Goal: Task Accomplishment & Management: Complete application form

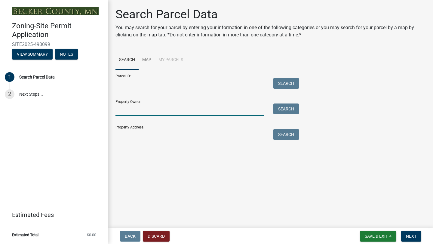
click at [161, 109] on input "Property Owner:" at bounding box center [190, 109] width 149 height 12
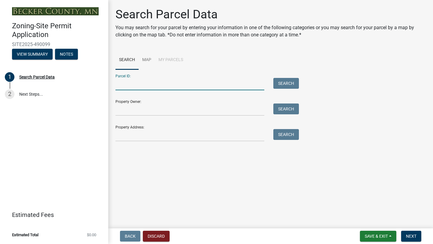
click at [135, 81] on input "Parcel ID:" at bounding box center [190, 84] width 149 height 12
paste input "130407000"
type input "130407000"
click at [275, 80] on button "Search" at bounding box center [286, 83] width 26 height 11
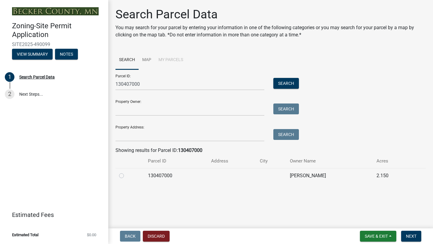
click at [126, 172] on label at bounding box center [126, 172] width 0 height 0
click at [126, 176] on input "radio" at bounding box center [128, 174] width 4 height 4
radio input "true"
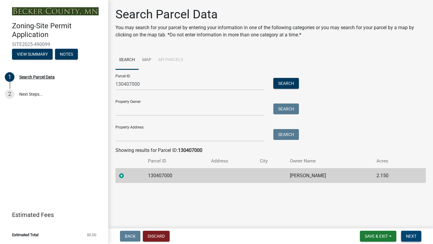
click at [411, 235] on span "Next" at bounding box center [411, 236] width 11 height 5
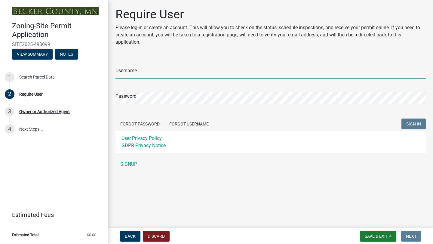
click at [154, 74] on input "Username" at bounding box center [271, 72] width 310 height 12
type input "Northstar"
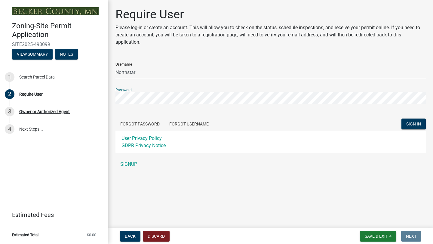
click at [402, 119] on button "SIGN IN" at bounding box center [414, 124] width 24 height 11
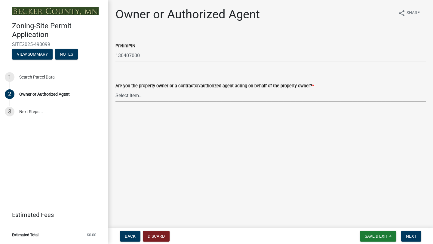
click at [147, 96] on select "Select Item... Property Owner Authorized Agent" at bounding box center [271, 95] width 310 height 12
click at [116, 89] on select "Select Item... Property Owner Authorized Agent" at bounding box center [271, 95] width 310 height 12
select select "059d621c-7166-4fbc-97da-2eca626821a9"
click at [405, 235] on button "Next" at bounding box center [411, 236] width 20 height 11
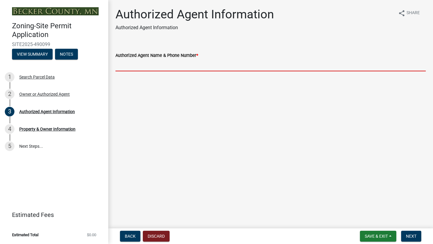
click at [164, 66] on input "Authorized Agent Name & Phone Number *" at bounding box center [271, 65] width 310 height 12
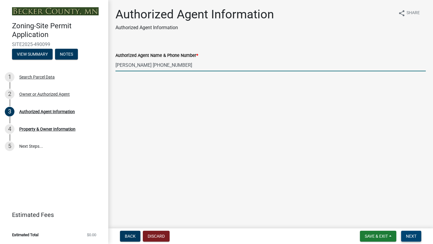
type input "[PERSON_NAME] [PHONE_NUMBER]"
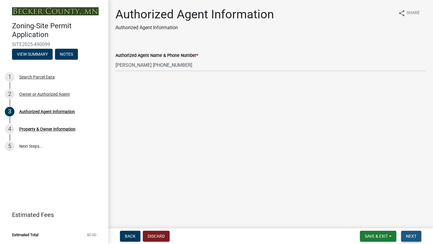
click at [415, 234] on span "Next" at bounding box center [411, 236] width 11 height 5
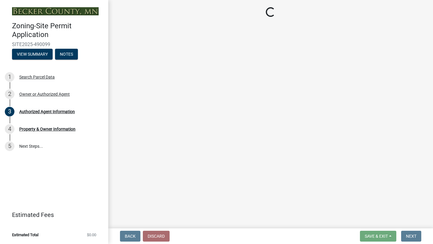
select select "1e551cce-7d1a-4cf0-9609-543386772cb2"
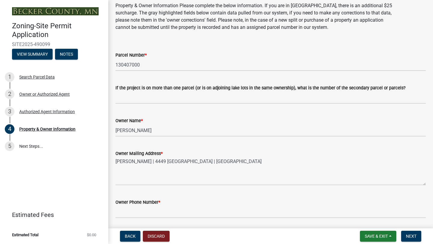
scroll to position [23, 0]
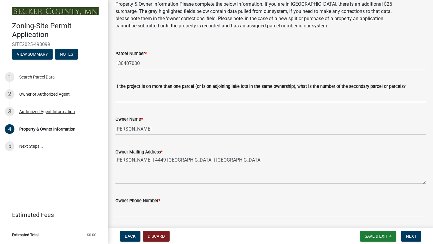
click at [162, 94] on input "If the project is on more than one parcel (or is on adjoining lake lots in the …" at bounding box center [271, 96] width 310 height 12
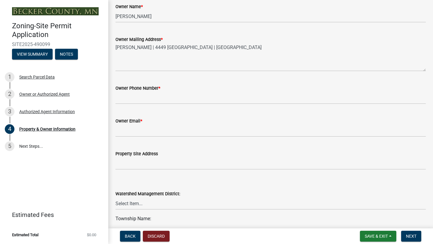
scroll to position [137, 0]
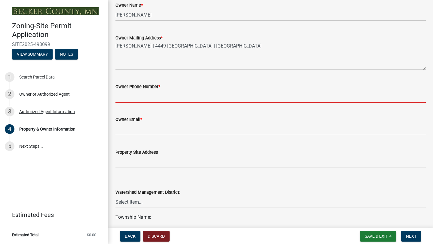
click at [149, 97] on input "Owner Phone Number *" at bounding box center [271, 96] width 310 height 12
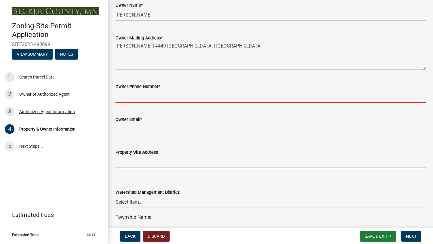
click at [136, 162] on form "Property Site Address" at bounding box center [271, 159] width 310 height 20
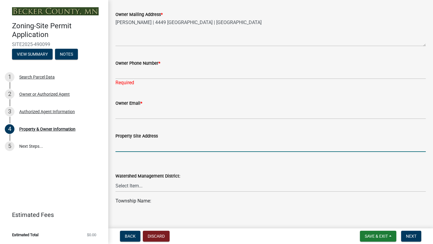
scroll to position [161, 0]
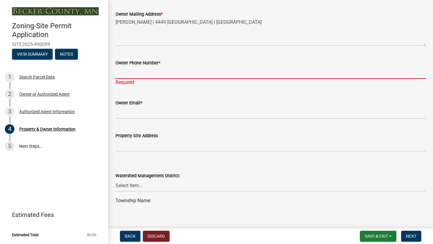
click at [148, 71] on input "Owner Phone Number *" at bounding box center [271, 72] width 310 height 12
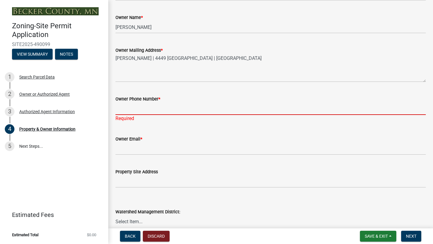
scroll to position [127, 0]
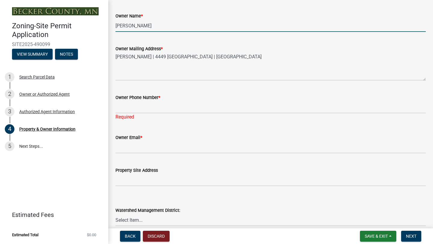
drag, startPoint x: 169, startPoint y: 26, endPoint x: 116, endPoint y: 26, distance: 53.8
click at [116, 26] on input "[PERSON_NAME]" at bounding box center [271, 26] width 310 height 12
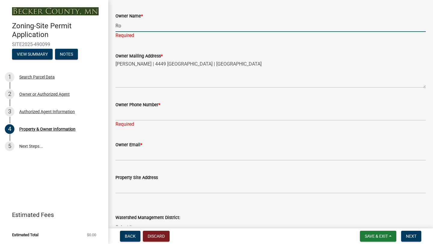
type input "R"
type input "[PERSON_NAME]"
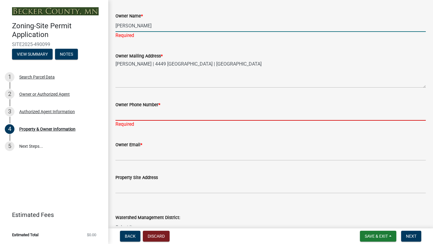
click at [134, 116] on div "Owner Phone Number * Required" at bounding box center [271, 110] width 310 height 35
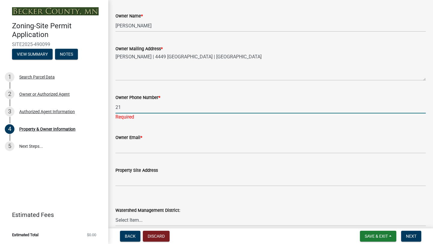
type input "2"
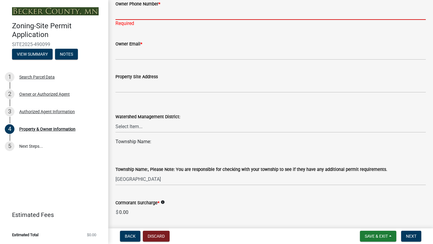
scroll to position [221, 0]
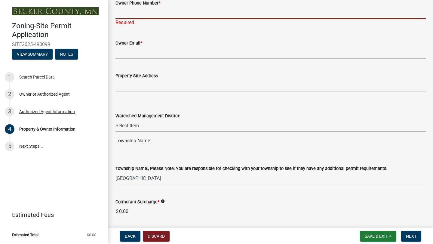
click at [139, 127] on select "Select Item... PELICAN RIVER WTRSHD BUFFALO WATERSHED CORMORANT WATERSHED WILD …" at bounding box center [271, 125] width 310 height 12
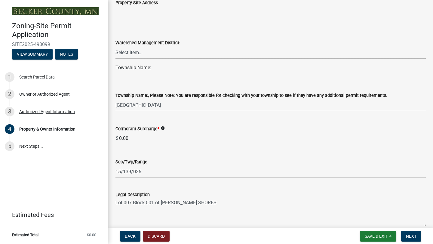
scroll to position [296, 0]
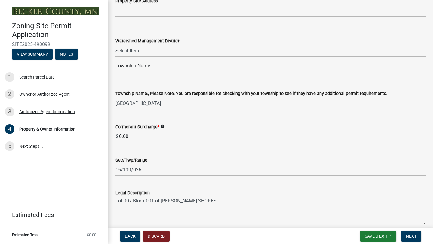
click at [160, 57] on select "Select Item... PELICAN RIVER WTRSHD BUFFALO WATERSHED CORMORANT WATERSHED WILD …" at bounding box center [271, 51] width 310 height 12
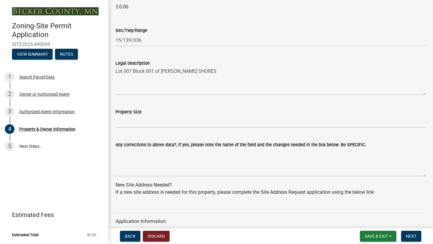
scroll to position [429, 0]
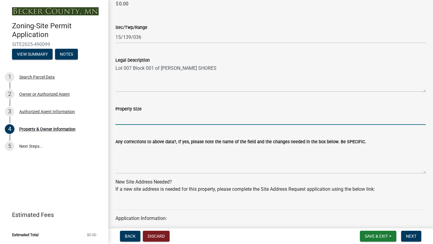
click at [163, 119] on input "Property Size" at bounding box center [271, 119] width 310 height 12
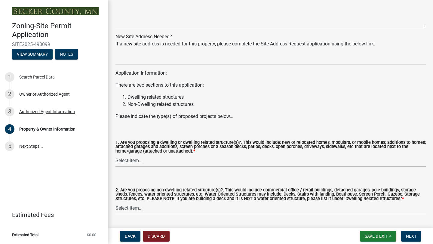
scroll to position [591, 0]
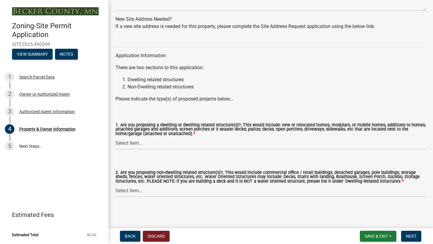
type input "115x800"
click at [165, 146] on select "Select Item... Yes No" at bounding box center [271, 143] width 310 height 12
click at [116, 137] on select "Select Item... Yes No" at bounding box center [271, 143] width 310 height 12
select select "f87eba17-8ed9-4ad8-aefc-fe36a3f3544b"
click at [139, 191] on select "Select Item... Yes No" at bounding box center [271, 191] width 310 height 12
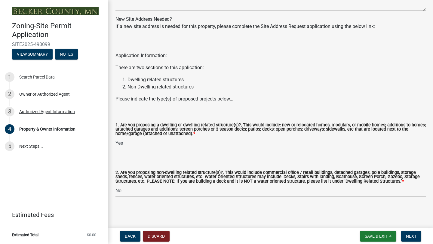
click at [116, 185] on select "Select Item... Yes No" at bounding box center [271, 191] width 310 height 12
select select "393a978c-6bd5-4cb2-a6a0-db6feb8732b8"
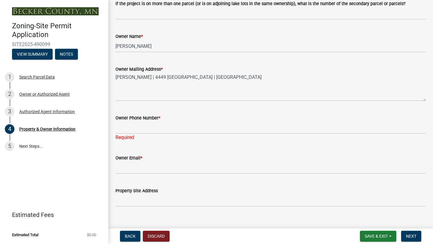
scroll to position [111, 0]
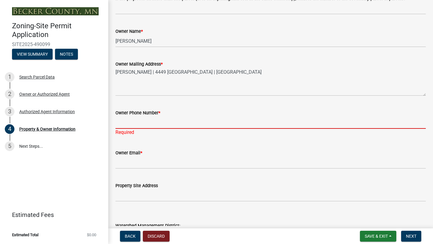
click at [136, 125] on input "Owner Phone Number *" at bounding box center [271, 122] width 310 height 12
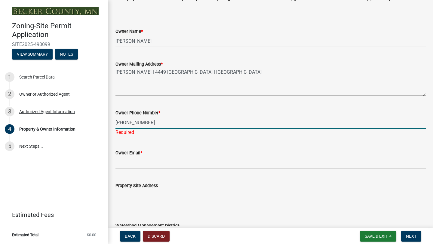
type input "[PHONE_NUMBER]"
click at [136, 163] on wm-data-entity-input "Owner Email *" at bounding box center [271, 157] width 310 height 33
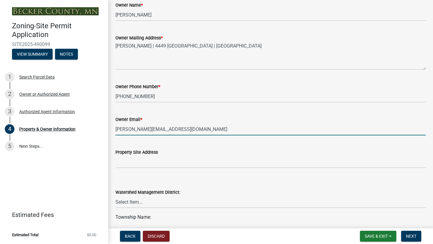
scroll to position [140, 0]
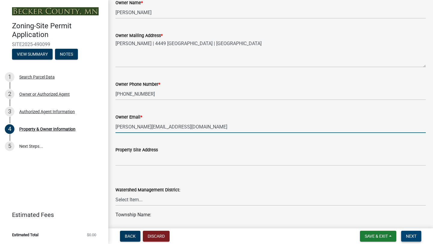
type input "[PERSON_NAME][EMAIL_ADDRESS][DOMAIN_NAME]"
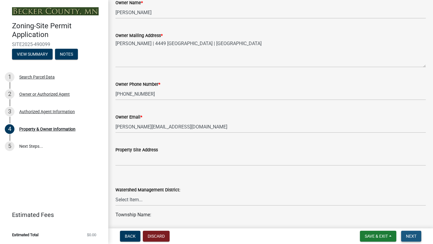
click at [405, 236] on button "Next" at bounding box center [411, 236] width 20 height 11
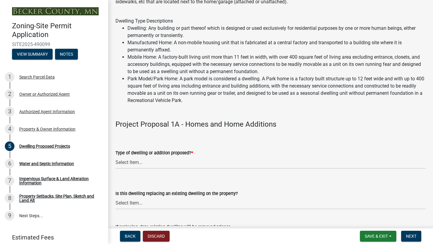
scroll to position [42, 0]
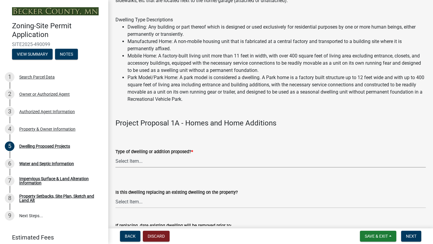
click at [171, 159] on select "Select Item... N/A - Not a dwelling New Home-Onsite Construction New Modular (E…" at bounding box center [271, 161] width 310 height 12
click at [116, 155] on select "Select Item... N/A - Not a dwelling New Home-Onsite Construction New Modular (E…" at bounding box center [271, 161] width 310 height 12
select select "5b8abcc6-67f7-49fb-8f25-c295ccc2b339"
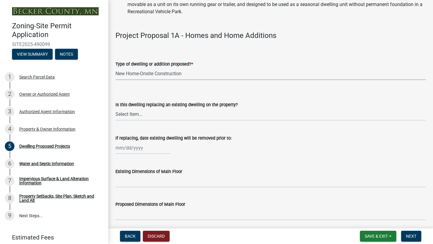
scroll to position [129, 0]
click at [162, 114] on select "Select Item... N/A Yes No" at bounding box center [271, 114] width 310 height 12
click at [116, 108] on select "Select Item... N/A Yes No" at bounding box center [271, 114] width 310 height 12
select select "566f81cc-4b3f-4ecb-9f16-a2b313352c61"
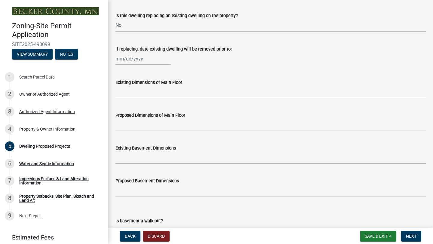
scroll to position [219, 0]
click at [163, 93] on input "Existing Dimensions of Main Floor" at bounding box center [271, 91] width 310 height 12
type input "3"
type input "4"
click at [152, 122] on input "Proposed Dimensions of Main Floor" at bounding box center [271, 124] width 310 height 12
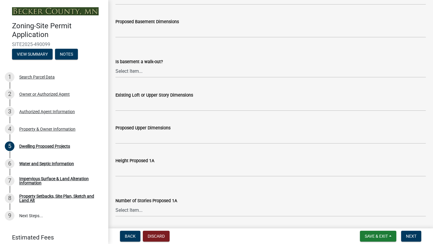
scroll to position [386, 0]
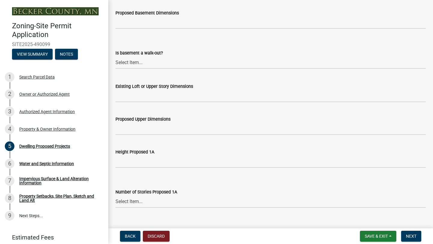
type input "42x32"
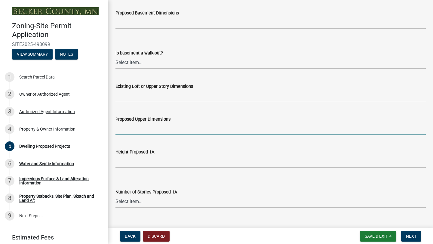
click at [141, 131] on input "Proposed Upper Dimensions" at bounding box center [271, 129] width 310 height 12
type input "42x16"
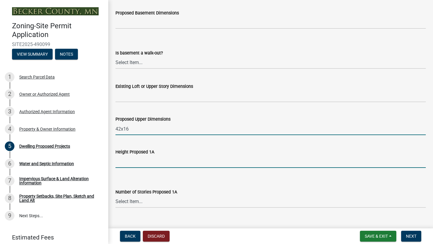
click at [137, 160] on input "Height Proposed 1A" at bounding box center [271, 162] width 310 height 12
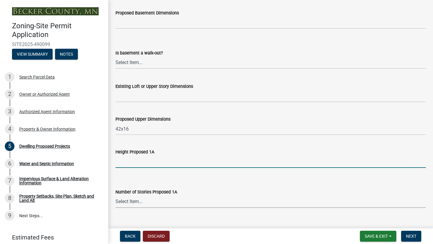
click at [149, 200] on select "Select Item... N/A 1 1.25 1.5 1.75 2 2.25 2.5" at bounding box center [271, 202] width 310 height 12
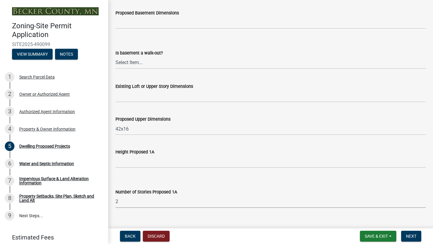
click at [116, 196] on select "Select Item... N/A 1 1.25 1.5 1.75 2 2.25 2.5" at bounding box center [271, 202] width 310 height 12
select select "e13aacd2-5b16-46a8-9c16-26b3d7b1c810"
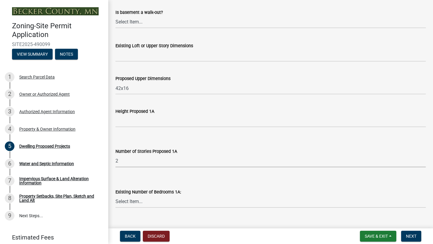
scroll to position [428, 0]
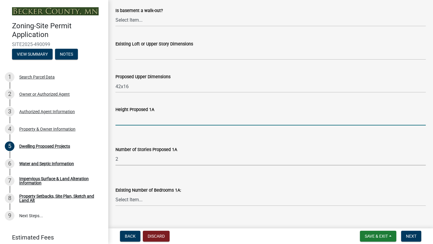
click at [135, 121] on input "Height Proposed 1A" at bounding box center [271, 119] width 310 height 12
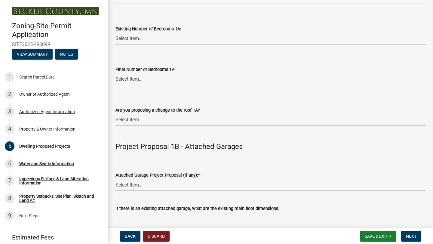
scroll to position [592, 0]
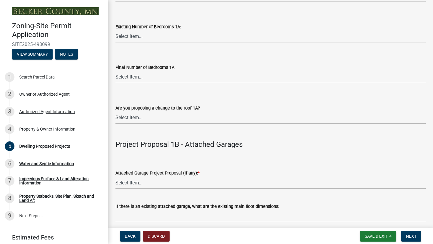
type input "18.5'"
click at [152, 79] on select "Select Item... 0 1 2 3 4 5 6 7 8" at bounding box center [271, 77] width 310 height 12
click at [116, 71] on select "Select Item... 0 1 2 3 4 5 6 7 8" at bounding box center [271, 77] width 310 height 12
select select "ebb33175-329d-4f8e-9ee0-a71ca57f3362"
click at [177, 120] on select "Select Item... N/A Yes No" at bounding box center [271, 118] width 310 height 12
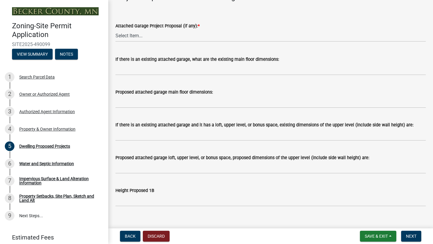
scroll to position [739, 0]
click at [165, 38] on select "Select Item... N/A New Attached Garage Addition to Attached Garage" at bounding box center [271, 35] width 310 height 12
click at [116, 29] on select "Select Item... N/A New Attached Garage Addition to Attached Garage" at bounding box center [271, 35] width 310 height 12
select select "11c1c089-3b44-43c0-9549-3c9eeea2451f"
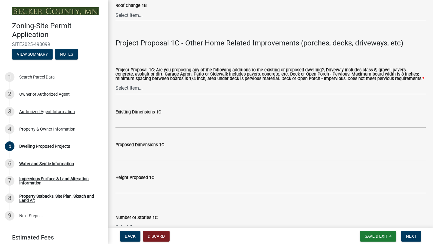
scroll to position [1087, 0]
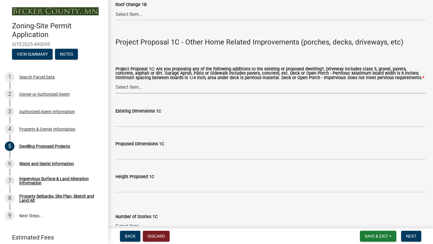
click at [145, 89] on select "Select Item... N/A Driveway Garage Apron Home Patio Sidewalk Deck - Pervious De…" at bounding box center [271, 87] width 310 height 12
click at [116, 81] on select "Select Item... N/A Driveway Garage Apron Home Patio Sidewalk Deck - Pervious De…" at bounding box center [271, 87] width 310 height 12
select select "1cc45182-8160-4464-8930-8908804d880e"
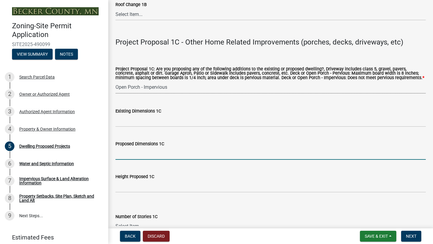
click at [143, 158] on input "Proposed Dimensions 1C" at bounding box center [271, 153] width 310 height 12
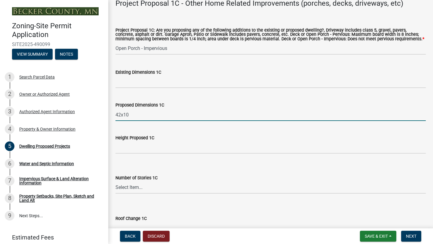
scroll to position [1127, 0]
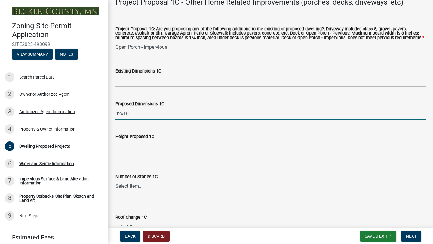
type input "42x10"
click at [138, 149] on input "Height Proposed 1C" at bounding box center [271, 146] width 310 height 12
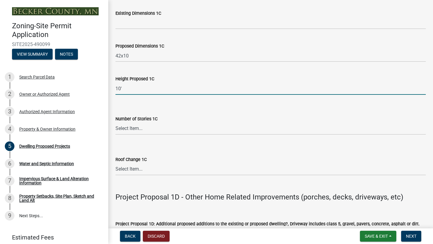
scroll to position [1185, 0]
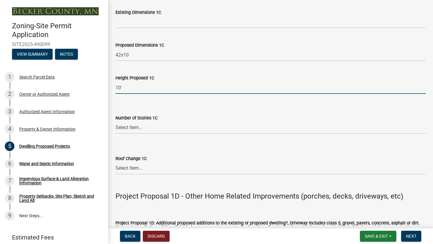
type input "10'"
click at [146, 129] on select "Select Item... N\A 1 1.25 1.5 1.75 2 2.25 2.5" at bounding box center [271, 128] width 310 height 12
click at [116, 122] on select "Select Item... N\A 1 1.25 1.5 1.75 2 2.25 2.5" at bounding box center [271, 128] width 310 height 12
select select "8e4dc0e1-7dfa-4afc-85b9-5ad40795f204"
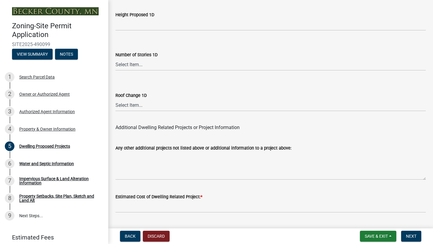
scroll to position [1517, 0]
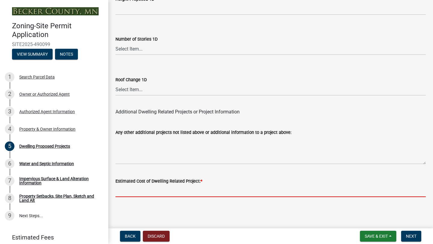
click at [173, 189] on input "text" at bounding box center [271, 191] width 310 height 12
type input "4"
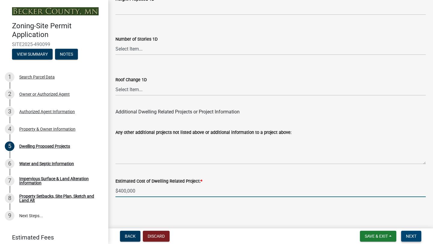
type input "400000"
click at [405, 233] on button "Next" at bounding box center [411, 236] width 20 height 11
click at [410, 235] on span "Next" at bounding box center [411, 236] width 11 height 5
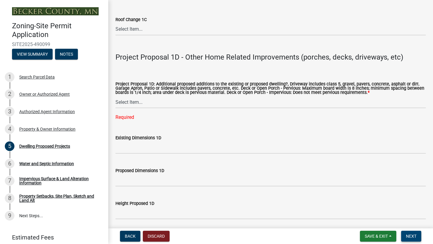
scroll to position [1329, 0]
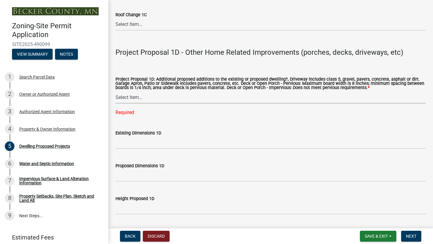
click at [183, 101] on select "Select Item... N/A Driveway Garage Apron Home Patio Sidewalk Deck - Pervious De…" at bounding box center [271, 97] width 310 height 12
click at [116, 91] on select "Select Item... N/A Driveway Garage Apron Home Patio Sidewalk Deck - Pervious De…" at bounding box center [271, 97] width 310 height 12
select select "ab9119d1-7da9-49c4-9fac-8c142204c89d"
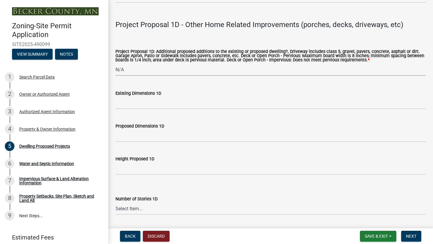
scroll to position [1357, 0]
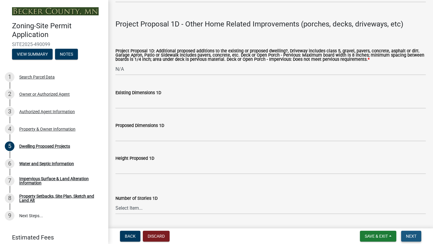
click at [416, 238] on span "Next" at bounding box center [411, 236] width 11 height 5
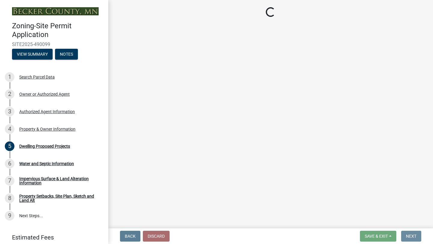
scroll to position [0, 0]
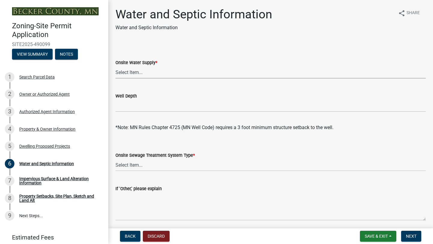
click at [148, 71] on select "Select Item... Well New Well to be Installed Attached to City Water System No o…" at bounding box center [271, 72] width 310 height 12
click at [116, 66] on select "Select Item... Well New Well to be Installed Attached to City Water System No o…" at bounding box center [271, 72] width 310 height 12
select select "295c6ba3-00c2-4229-aea3-8b4be6316de8"
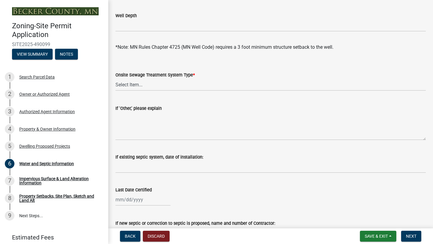
scroll to position [82, 0]
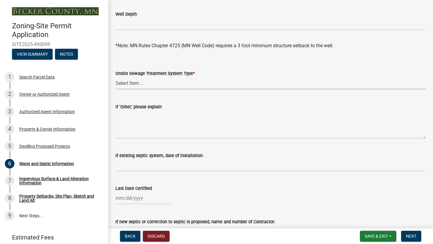
click at [157, 83] on select "Select Item... No existing or proposed septic Proposed New or Corrected Septic …" at bounding box center [271, 83] width 310 height 12
click at [116, 77] on select "Select Item... No existing or proposed septic Proposed New or Corrected Septic …" at bounding box center [271, 83] width 310 height 12
select select "a01a1fb1-1490-43e2-af36-29ac4cf5629f"
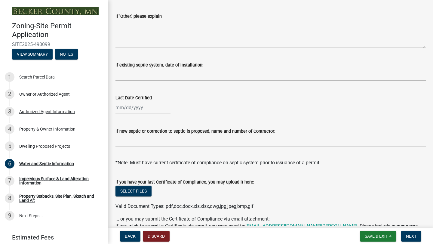
scroll to position [168, 0]
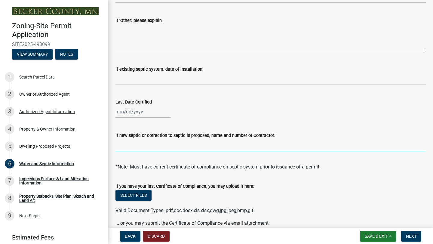
click at [169, 148] on input "If new septic or correction to septic is proposed, name and number of Contracto…" at bounding box center [271, 145] width 310 height 12
click at [153, 146] on input "[PERSON_NAME] Yliniem-2182522120" at bounding box center [271, 145] width 310 height 12
click at [162, 145] on input "[PERSON_NAME] Yliniem-218-2522120" at bounding box center [271, 145] width 310 height 12
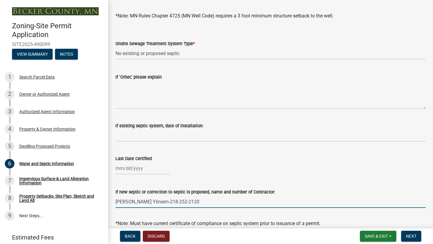
scroll to position [111, 0]
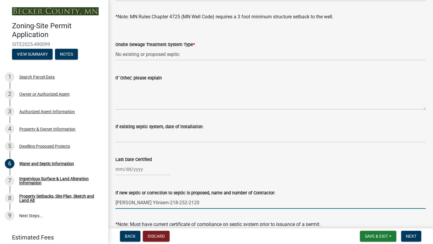
type input "[PERSON_NAME] Yliniem-218-252-2120"
click at [193, 54] on select "Select Item... No existing or proposed septic Proposed New or Corrected Septic …" at bounding box center [271, 54] width 310 height 12
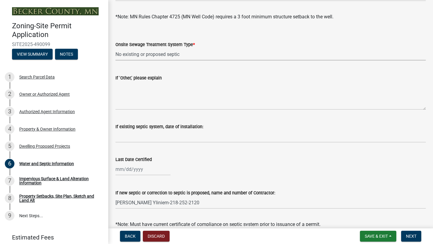
click at [116, 48] on select "Select Item... No existing or proposed septic Proposed New or Corrected Septic …" at bounding box center [271, 54] width 310 height 12
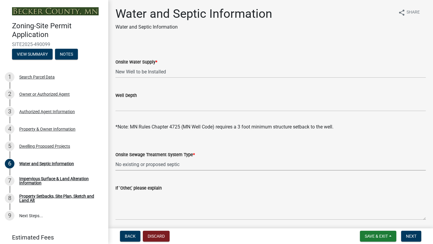
scroll to position [0, 0]
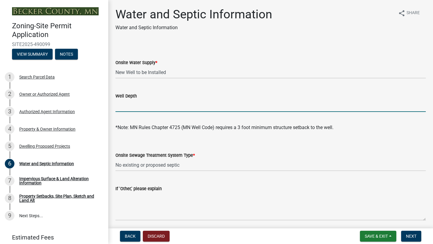
click at [134, 105] on input "Well Depth" at bounding box center [271, 106] width 310 height 12
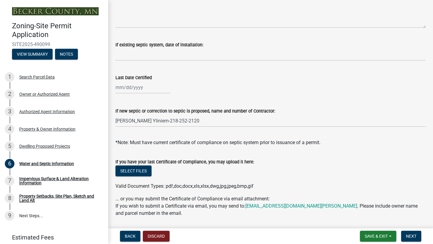
scroll to position [212, 0]
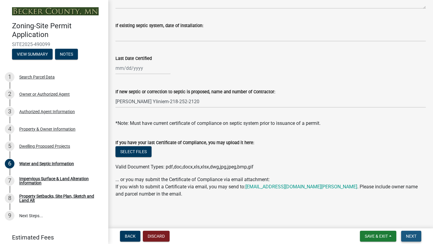
click at [413, 236] on span "Next" at bounding box center [411, 236] width 11 height 5
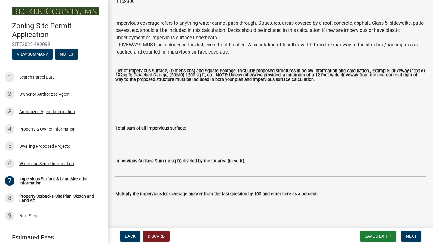
scroll to position [56, 0]
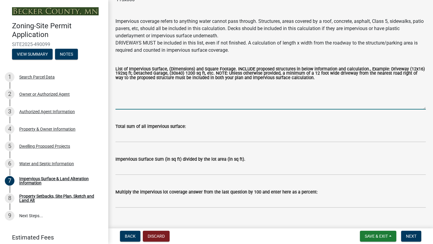
click at [135, 97] on textarea "List of Impervious Surface, (Dimensions) and Square Footage. INCLUDE proposed s…" at bounding box center [271, 95] width 310 height 28
click at [138, 95] on textarea "House: 42x32-1344 Porch: 42x10-420 Driveway-" at bounding box center [271, 95] width 310 height 28
type textarea "House: 42x32-1344 Porch: 42x10-420 Driveway- 20x500-10000"
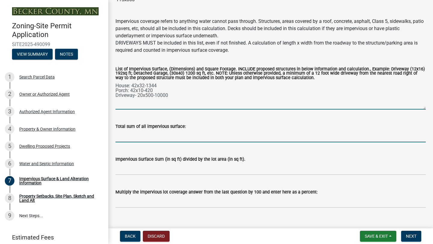
click at [127, 137] on input "Total sum of all impervious surface:" at bounding box center [271, 136] width 310 height 12
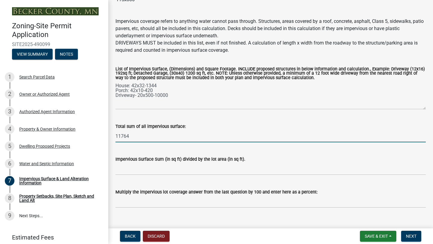
type input "11764"
click at [146, 170] on input "Impervious Surface Sum (in sq ft) divided by the lot area (in sq ft)." at bounding box center [271, 169] width 310 height 12
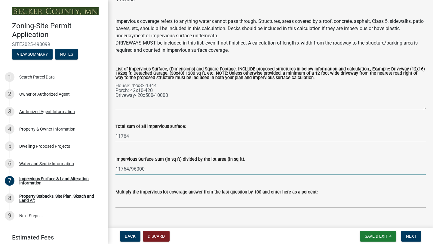
type input "11764/96000"
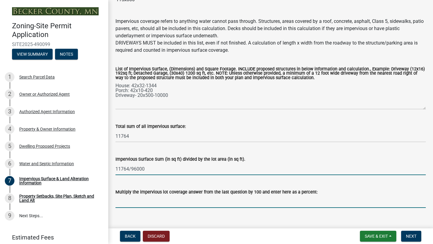
click at [131, 203] on input "Multiply the impervious lot coverage answer from the last question by 100 and e…" at bounding box center [271, 202] width 310 height 12
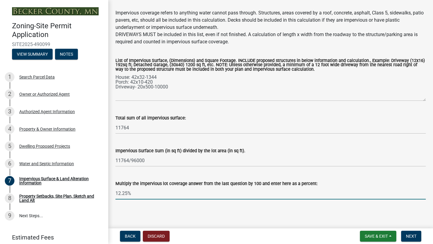
scroll to position [66, 0]
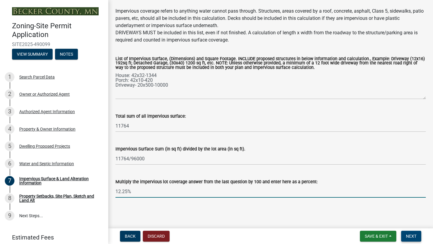
type input "12.25%"
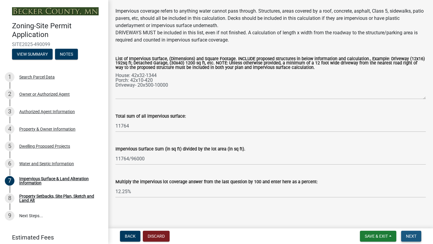
click at [407, 234] on span "Next" at bounding box center [411, 236] width 11 height 5
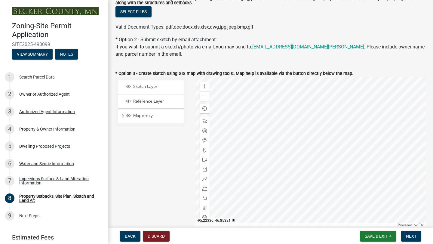
scroll to position [145, 0]
click at [155, 88] on span "Sketch Layer" at bounding box center [157, 86] width 50 height 5
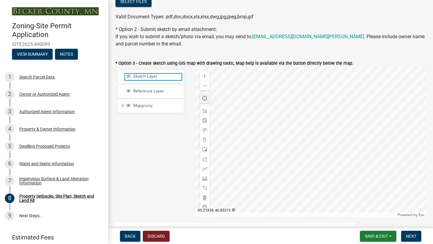
scroll to position [156, 0]
click at [208, 74] on div "Zoom in" at bounding box center [205, 76] width 10 height 10
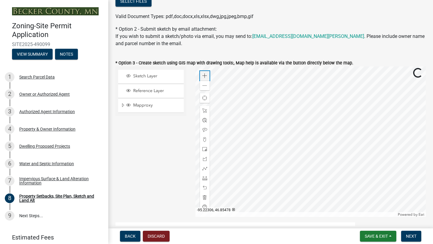
click at [208, 74] on div "Zoom in" at bounding box center [205, 76] width 10 height 10
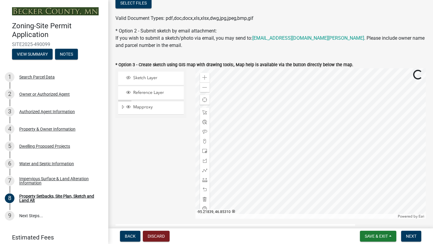
click at [295, 110] on div at bounding box center [311, 143] width 231 height 150
click at [206, 151] on span at bounding box center [204, 151] width 5 height 5
click at [207, 162] on span at bounding box center [204, 160] width 5 height 5
click at [282, 152] on div at bounding box center [311, 143] width 231 height 150
click at [318, 152] on div at bounding box center [311, 143] width 231 height 150
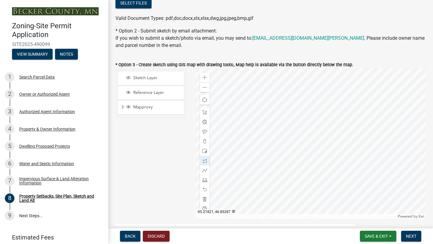
click at [311, 139] on div at bounding box center [311, 143] width 231 height 150
click at [208, 116] on div at bounding box center [205, 113] width 10 height 10
click at [205, 150] on span at bounding box center [204, 151] width 5 height 5
click at [322, 150] on div at bounding box center [311, 143] width 231 height 150
click at [285, 146] on div at bounding box center [311, 143] width 231 height 150
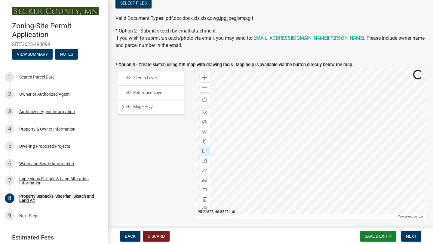
click at [308, 156] on div at bounding box center [311, 143] width 231 height 150
click at [305, 162] on div at bounding box center [311, 143] width 231 height 150
click at [279, 158] on div at bounding box center [311, 143] width 231 height 150
click at [207, 114] on span at bounding box center [204, 112] width 5 height 5
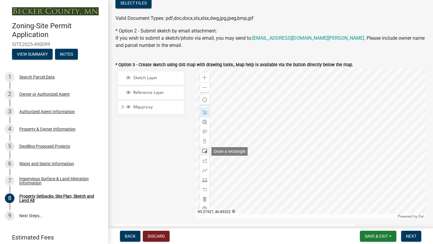
drag, startPoint x: 206, startPoint y: 153, endPoint x: 211, endPoint y: 153, distance: 4.8
click at [207, 153] on span at bounding box center [204, 151] width 5 height 5
click at [206, 141] on span at bounding box center [204, 141] width 5 height 5
click at [297, 142] on div at bounding box center [311, 143] width 231 height 150
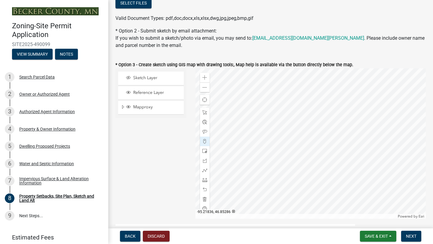
click at [297, 142] on div at bounding box center [311, 143] width 231 height 150
click at [297, 143] on div at bounding box center [311, 143] width 231 height 150
click at [297, 142] on div at bounding box center [311, 143] width 231 height 150
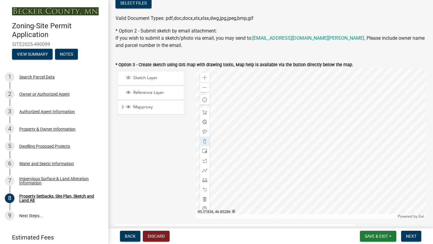
click at [298, 143] on div at bounding box center [311, 143] width 231 height 150
click at [146, 78] on span "Sketch Layer" at bounding box center [157, 77] width 50 height 5
click at [308, 147] on div at bounding box center [311, 143] width 231 height 150
click at [206, 199] on span at bounding box center [204, 199] width 5 height 5
drag, startPoint x: 205, startPoint y: 162, endPoint x: 211, endPoint y: 162, distance: 6.3
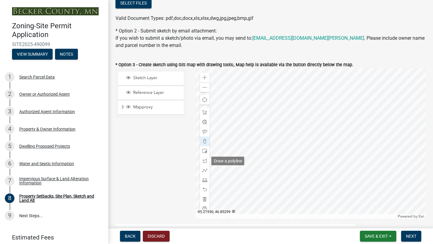
click at [205, 162] on span at bounding box center [204, 160] width 5 height 5
click at [295, 140] on div at bounding box center [311, 143] width 231 height 150
click at [328, 142] on div at bounding box center [311, 143] width 231 height 150
click at [296, 140] on div at bounding box center [311, 143] width 231 height 150
click at [208, 113] on div at bounding box center [205, 113] width 10 height 10
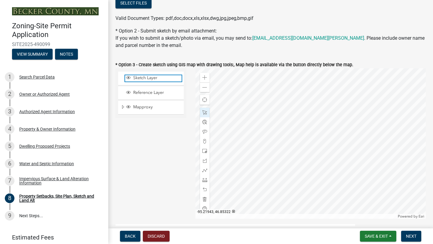
click at [161, 77] on span "Sketch Layer" at bounding box center [157, 77] width 50 height 5
click at [160, 79] on span "Sketch Layer" at bounding box center [157, 77] width 50 height 5
drag, startPoint x: 205, startPoint y: 150, endPoint x: 226, endPoint y: 150, distance: 20.8
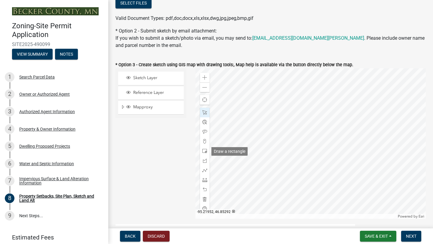
click at [206, 150] on span at bounding box center [204, 151] width 5 height 5
click at [337, 123] on div at bounding box center [311, 143] width 231 height 150
click at [205, 112] on span at bounding box center [204, 112] width 5 height 5
click at [304, 121] on div at bounding box center [311, 143] width 231 height 150
click at [323, 123] on div at bounding box center [311, 143] width 231 height 150
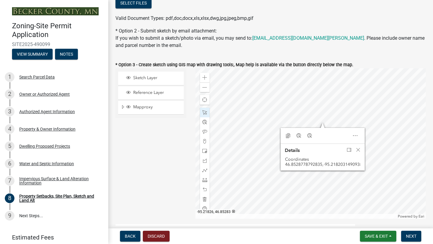
click at [321, 132] on div "Copy Coordinates Google Bing" at bounding box center [323, 136] width 80 height 12
click at [358, 150] on span "Close" at bounding box center [358, 149] width 5 height 5
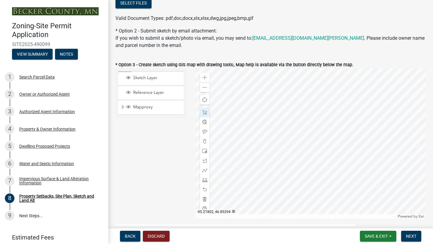
click at [340, 111] on div at bounding box center [311, 143] width 231 height 150
click at [300, 118] on div at bounding box center [311, 143] width 231 height 150
click at [205, 141] on span at bounding box center [204, 141] width 5 height 5
click at [314, 125] on div at bounding box center [311, 143] width 231 height 150
click at [206, 131] on span at bounding box center [204, 131] width 5 height 5
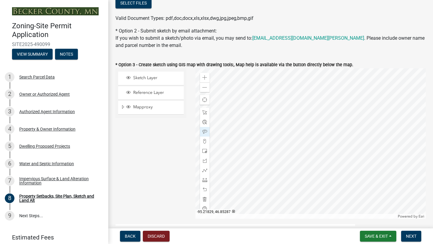
click at [319, 125] on div at bounding box center [311, 143] width 231 height 150
click at [319, 128] on div at bounding box center [311, 143] width 231 height 150
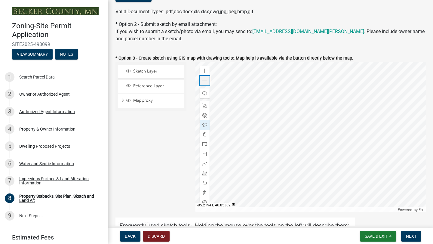
click at [207, 83] on span at bounding box center [204, 81] width 5 height 5
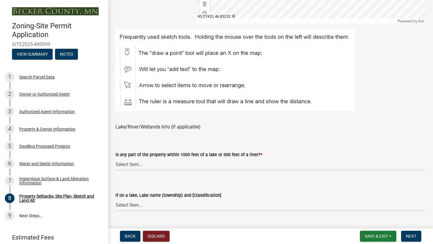
scroll to position [352, 0]
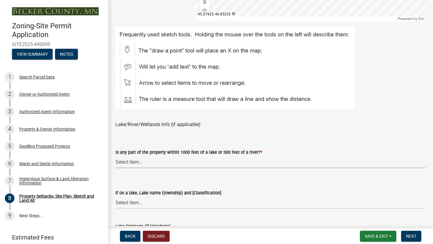
click at [199, 163] on select "Select Item... Shoreland-Riparian (Property is bordering a lake, river or strea…" at bounding box center [271, 162] width 310 height 12
click at [116, 156] on select "Select Item... Shoreland-Riparian (Property is bordering a lake, river or strea…" at bounding box center [271, 162] width 310 height 12
select select "7b13c63f-e699-4112-b373-98fbd28ec536"
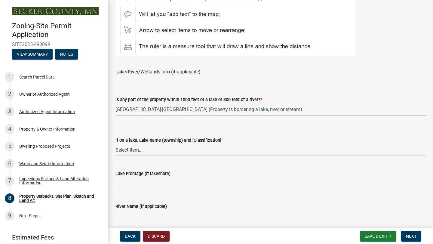
scroll to position [407, 0]
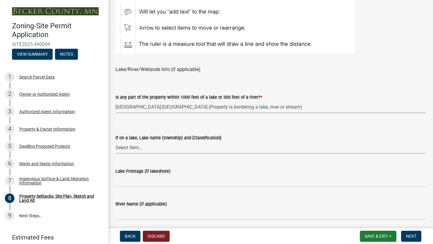
click at [156, 148] on select "Select Item... [GEOGRAPHIC_DATA] is not listed below [GEOGRAPHIC_DATA] ([GEOGRA…" at bounding box center [271, 147] width 310 height 12
click at [116, 141] on select "Select Item... [GEOGRAPHIC_DATA] is not listed below [GEOGRAPHIC_DATA] ([GEOGRA…" at bounding box center [271, 147] width 310 height 12
select select "30698cae-3020-4094-b990-2e9dda3c0cdc"
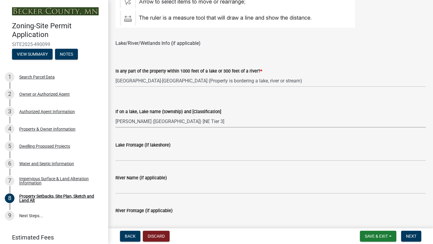
scroll to position [442, 0]
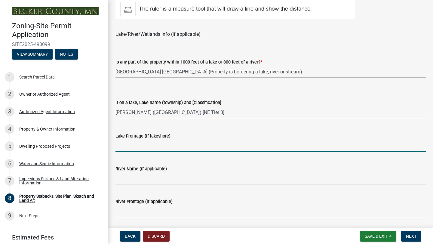
click at [136, 145] on input "Lake Frontage (if lakeshore)" at bounding box center [271, 146] width 310 height 12
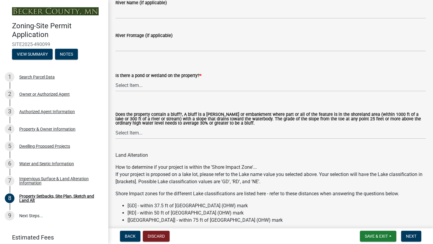
scroll to position [609, 0]
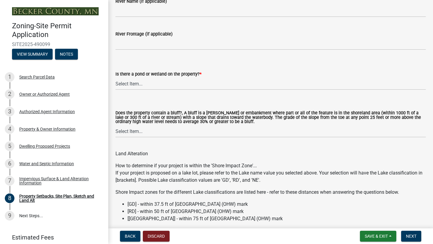
type input "300'"
click at [155, 83] on select "Select Item... Yes No" at bounding box center [271, 84] width 310 height 12
click at [116, 78] on select "Select Item... Yes No" at bounding box center [271, 84] width 310 height 12
select select "b56a4575-9846-47cf-8067-c59a4853da22"
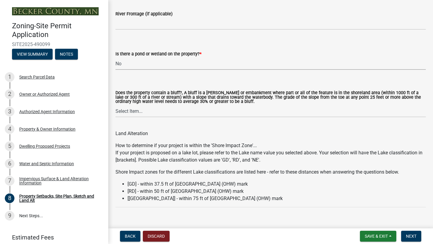
scroll to position [633, 0]
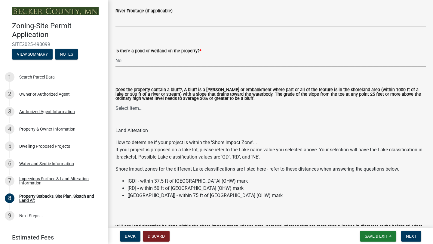
click at [169, 108] on select "Select Item... Yes No" at bounding box center [271, 108] width 310 height 12
click at [116, 102] on select "Select Item... Yes No" at bounding box center [271, 108] width 310 height 12
select select "12f785fb-c378-4b18-841c-21c73dc99083"
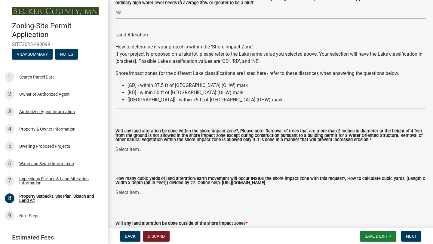
scroll to position [715, 0]
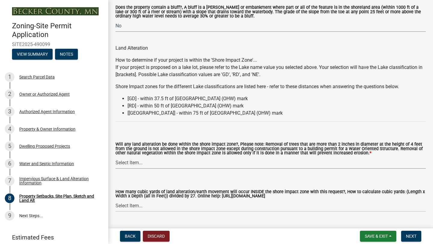
click at [132, 165] on select "Select Item... Yes No N/A" at bounding box center [271, 162] width 310 height 12
click at [116, 157] on select "Select Item... Yes No N/A" at bounding box center [271, 162] width 310 height 12
select select "e8ab2dc3-aa3f-46f3-9b4a-37eb25ad84af"
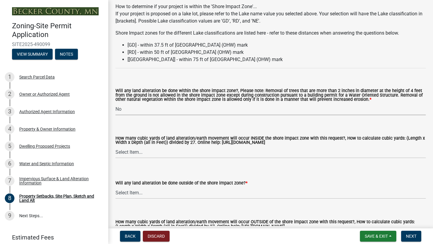
scroll to position [790, 0]
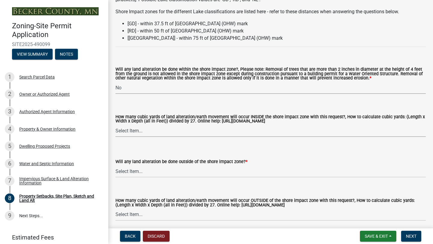
click at [176, 133] on select "Select Item... None 10 Cubic Yards or less 11-50 Cubic Yards Over 50 Cubic Yards" at bounding box center [271, 131] width 310 height 12
click at [116, 125] on select "Select Item... None 10 Cubic Yards or less 11-50 Cubic Yards Over 50 Cubic Yards" at bounding box center [271, 131] width 310 height 12
select select "27b2a8b4-abf6-463e-8c0c-7c5d2b4fe26f"
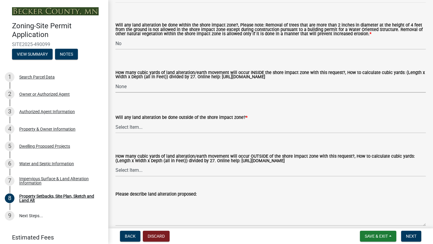
scroll to position [835, 0]
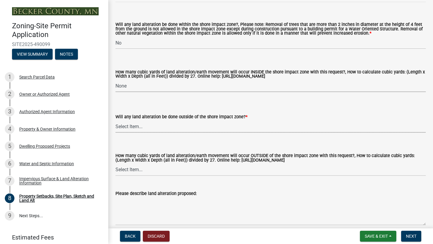
click at [134, 129] on select "Select Item... Yes No N/A" at bounding box center [271, 126] width 310 height 12
click at [116, 121] on select "Select Item... Yes No N/A" at bounding box center [271, 126] width 310 height 12
select select "5ad4ab64-b44e-481c-9000-9e5907aa74e1"
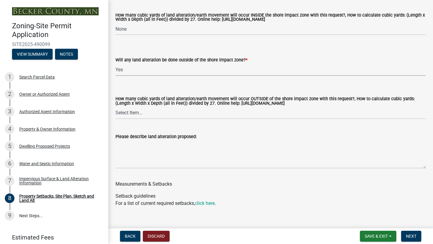
scroll to position [893, 0]
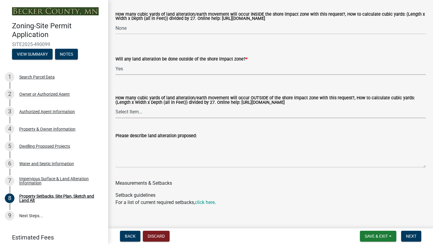
click at [134, 115] on select "Select Item... None 10 Cubic Yards or less 11-50 Cubic Yards Over 50 Cubic Yards" at bounding box center [271, 112] width 310 height 12
click at [116, 106] on select "Select Item... None 10 Cubic Yards or less 11-50 Cubic Yards Over 50 Cubic Yards" at bounding box center [271, 112] width 310 height 12
select select "d61e3758-d187-40af-a435-5e09c3f3d509"
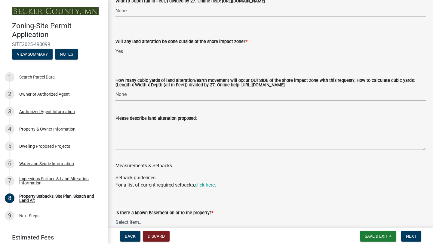
scroll to position [911, 0]
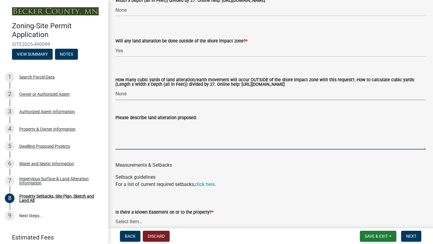
click at [170, 146] on textarea "Please describe land alteration proposed:" at bounding box center [271, 135] width 310 height 28
click at [158, 128] on textarea "Pad for house [PERSON_NAME] done before" at bounding box center [271, 135] width 310 height 28
drag, startPoint x: 189, startPoint y: 128, endPoint x: 117, endPoint y: 128, distance: 72.2
click at [116, 128] on textarea "Pad for house [PERSON_NAME] done before" at bounding box center [271, 135] width 310 height 28
click at [126, 126] on textarea "Dirtwork and tree removal was completed prior to me" at bounding box center [271, 135] width 310 height 28
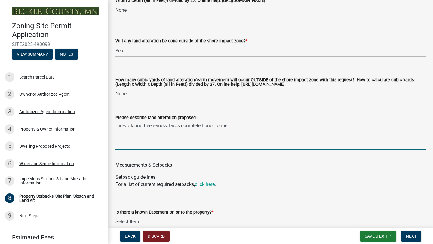
click at [123, 127] on textarea "Dirtwork and tree removal was completed prior to me" at bounding box center [271, 135] width 310 height 28
click at [231, 127] on textarea "Dirt work and tree removal was completed prior to me" at bounding box center [271, 135] width 310 height 28
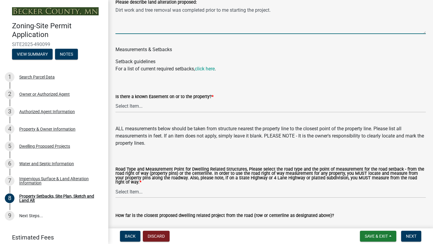
scroll to position [1031, 0]
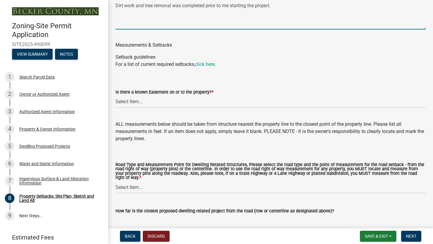
type textarea "Dirt work and tree removal was completed prior to me starting the project."
click at [147, 102] on select "Select Item... Yes No" at bounding box center [271, 102] width 310 height 12
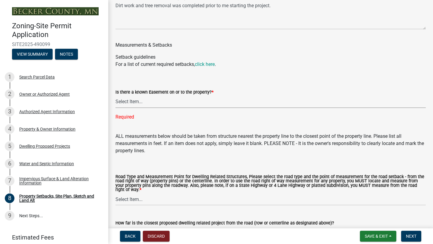
click at [181, 100] on select "Select Item... Yes No" at bounding box center [271, 102] width 310 height 12
click at [116, 96] on select "Select Item... Yes No" at bounding box center [271, 102] width 310 height 12
select select "c8b8ea71-7088-4e87-a493-7bc88cc2835b"
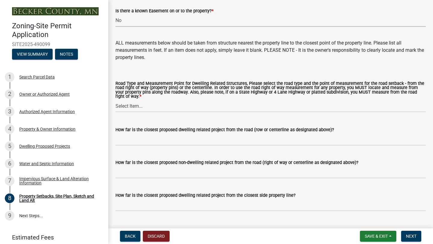
scroll to position [1119, 0]
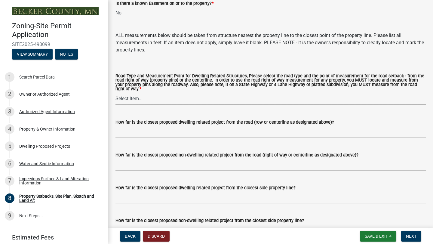
click at [126, 98] on select "Select Item... Private Easement - Right of Way Private Easement - Centerline Pu…" at bounding box center [271, 98] width 310 height 12
click at [116, 93] on select "Select Item... Private Easement - Right of Way Private Easement - Centerline Pu…" at bounding box center [271, 98] width 310 height 12
select select "1c6b2b2e-439c-462d-bb45-b31f31c95a9c"
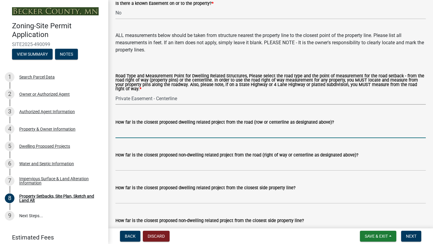
click at [153, 134] on input "How far is the closest proposed dwelling related project from the road (row or …" at bounding box center [271, 132] width 310 height 12
type input "550'"
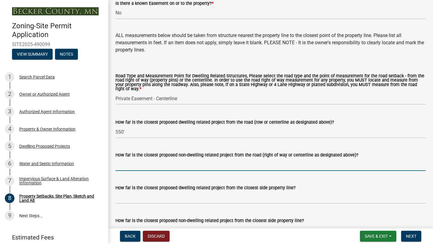
click at [178, 167] on input "How far is the closest proposed non-dwelling related project from the road (rig…" at bounding box center [271, 165] width 310 height 12
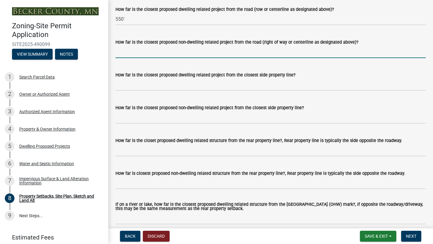
scroll to position [1231, 0]
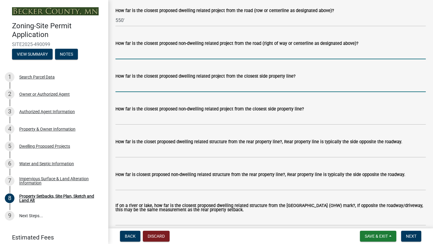
click at [143, 88] on input "How far is the closest proposed dwelling related project from the closest side …" at bounding box center [271, 86] width 310 height 12
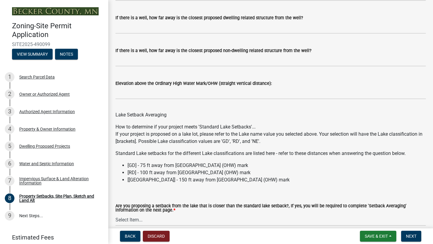
scroll to position [1756, 0]
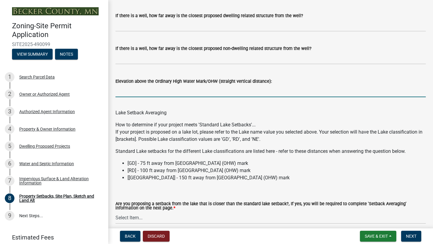
click at [169, 93] on input "Elevation above the Ordinary High Water Mark/OHW (straight vertical distance):" at bounding box center [271, 91] width 310 height 12
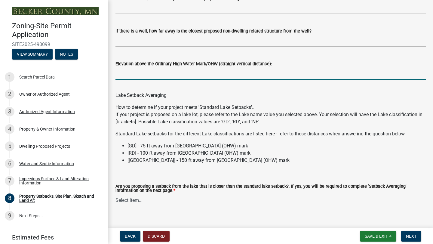
scroll to position [1784, 0]
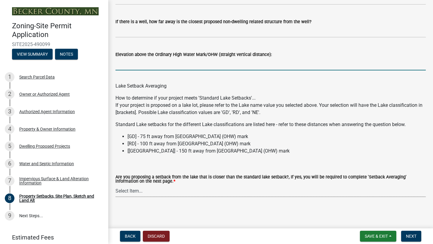
click at [144, 190] on select "Select Item... Yes No N/A" at bounding box center [271, 191] width 310 height 12
click at [116, 185] on select "Select Item... Yes No N/A" at bounding box center [271, 191] width 310 height 12
select select "19d13e65-c93d-443e-910a-7a17299544cc"
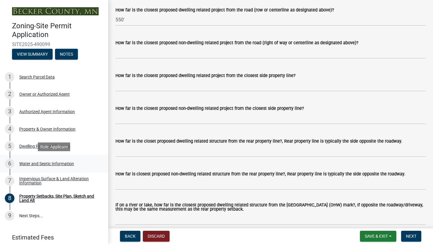
scroll to position [23, 0]
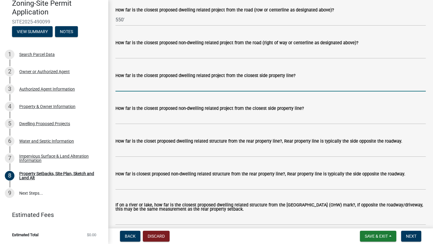
click at [156, 86] on input "How far is the closest proposed dwelling related project from the closest side …" at bounding box center [271, 85] width 310 height 12
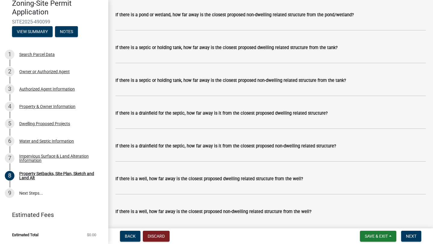
scroll to position [1593, 0]
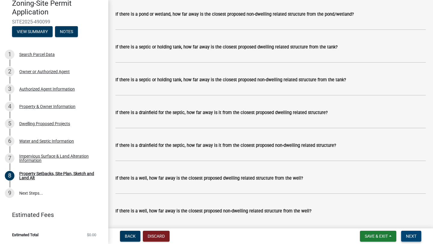
type input "50'"
click at [415, 237] on span "Next" at bounding box center [411, 236] width 11 height 5
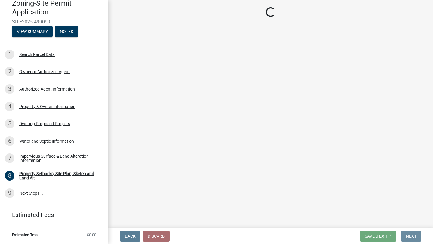
scroll to position [0, 0]
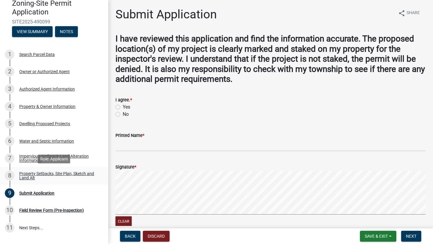
click at [33, 174] on div "Property Setbacks, Site Plan, Sketch and Land Alt" at bounding box center [58, 175] width 79 height 8
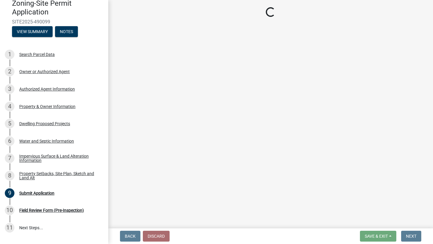
select select "7b13c63f-e699-4112-b373-98fbd28ec536"
select select "30698cae-3020-4094-b990-2e9dda3c0cdc"
select select "b56a4575-9846-47cf-8067-c59a4853da22"
select select "12f785fb-c378-4b18-841c-21c73dc99083"
select select "e8ab2dc3-aa3f-46f3-9b4a-37eb25ad84af"
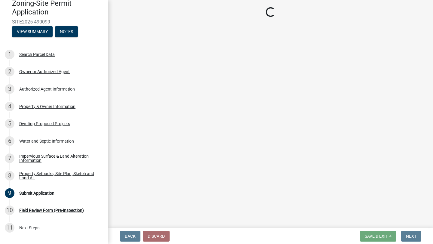
select select "27b2a8b4-abf6-463e-8c0c-7c5d2b4fe26f"
select select "5ad4ab64-b44e-481c-9000-9e5907aa74e1"
select select "d61e3758-d187-40af-a435-5e09c3f3d509"
select select "c8b8ea71-7088-4e87-a493-7bc88cc2835b"
select select "1c6b2b2e-439c-462d-bb45-b31f31c95a9c"
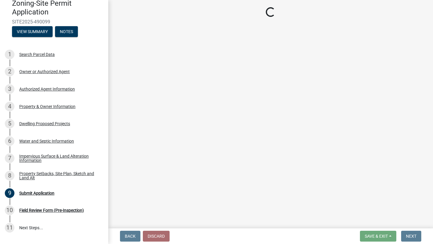
select select "19d13e65-c93d-443e-910a-7a17299544cc"
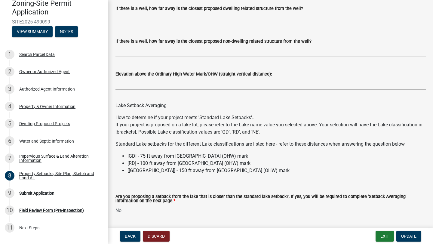
scroll to position [1784, 0]
